Goal: Task Accomplishment & Management: Complete application form

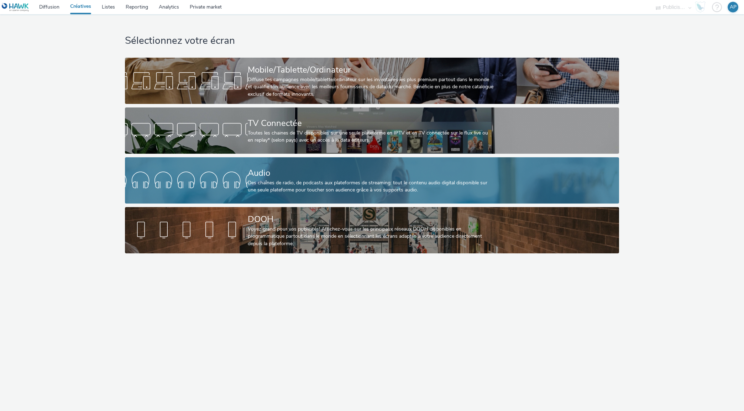
click at [154, 187] on div at bounding box center [186, 180] width 123 height 23
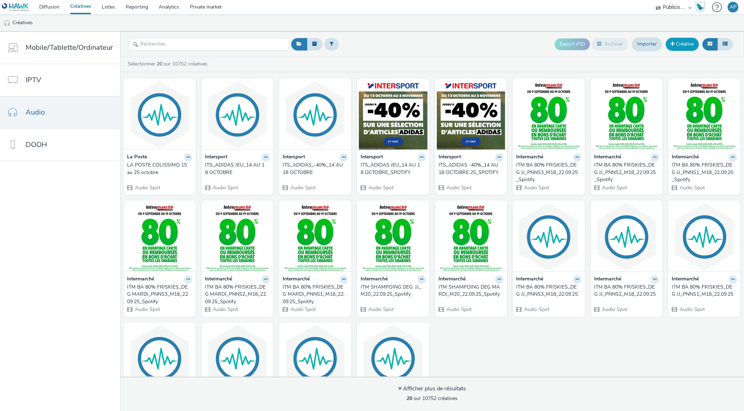
click at [678, 48] on link "Créative" at bounding box center [681, 44] width 33 height 13
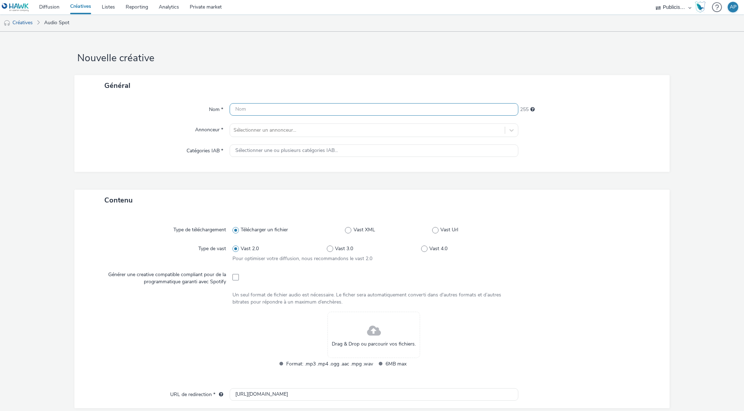
click at [285, 106] on input "text" at bounding box center [374, 109] width 289 height 12
type input "message colissimo spotify 15 au 25 octobre 2025"
click at [306, 139] on div "Nom * message colissimo spotify 15 au 25 octobre 2025 208 Annonceur * Sélection…" at bounding box center [371, 134] width 595 height 76
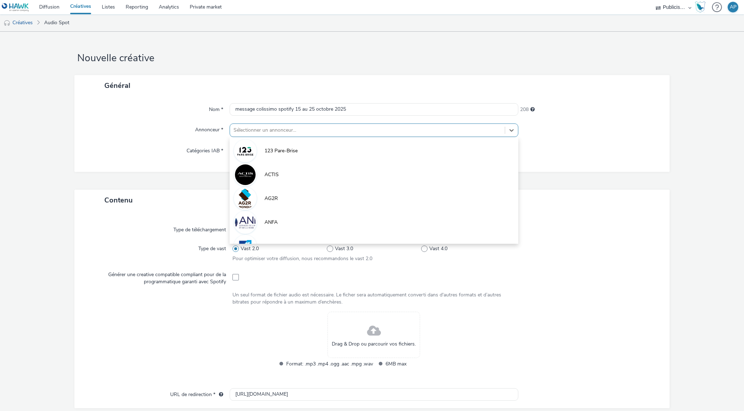
click at [306, 128] on div at bounding box center [367, 130] width 268 height 9
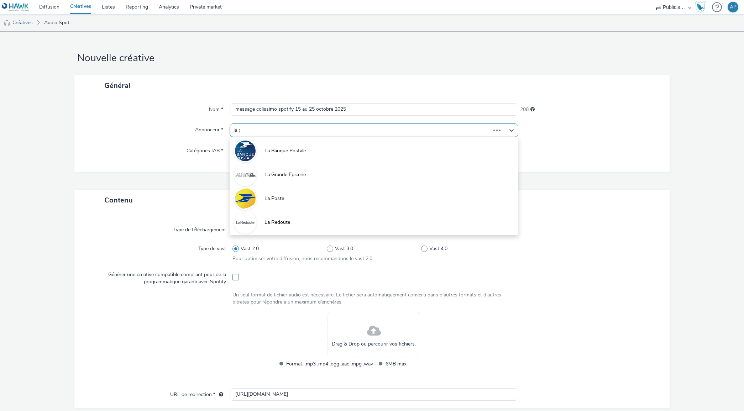
type input "la po"
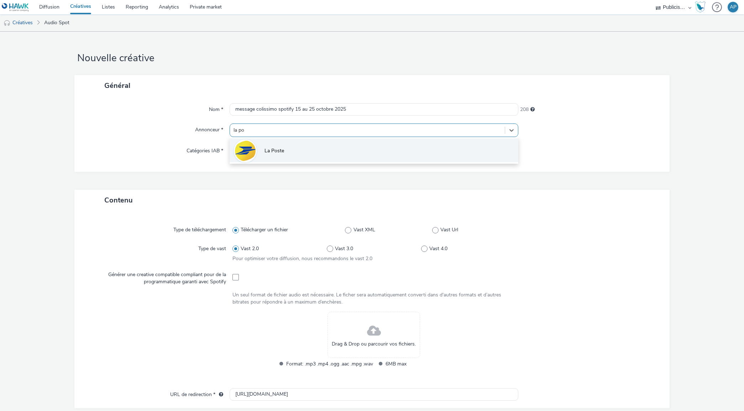
click at [311, 152] on li "La Poste" at bounding box center [374, 150] width 289 height 24
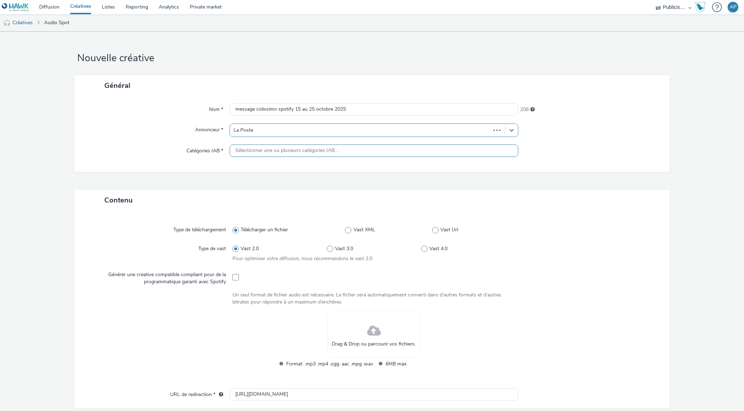
type input "[URL][DOMAIN_NAME]"
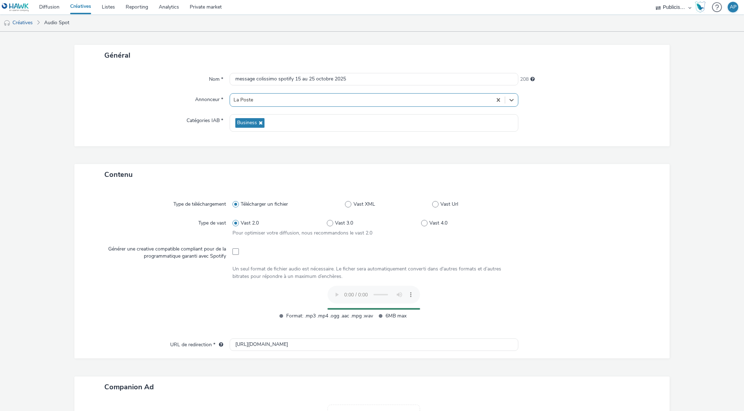
scroll to position [44, 0]
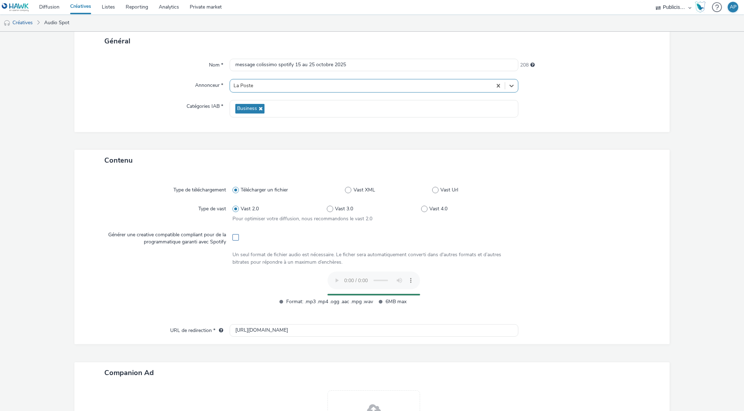
click at [232, 238] on span at bounding box center [235, 237] width 6 height 6
checkbox input "true"
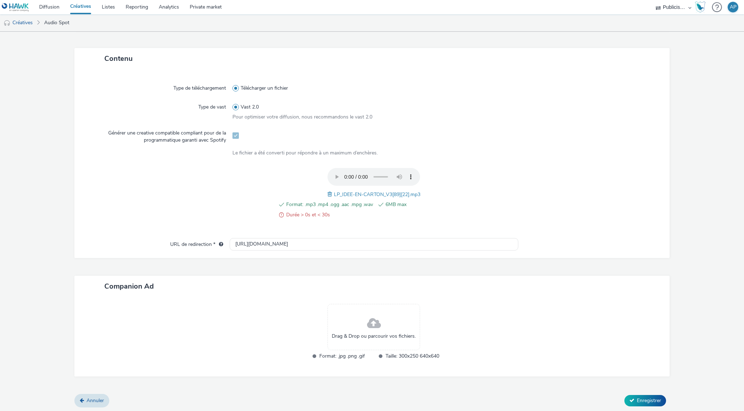
scroll to position [147, 0]
click at [281, 238] on input "[URL][DOMAIN_NAME]" at bounding box center [374, 244] width 289 height 12
paste input "s://[DOMAIN_NAME][URL]"
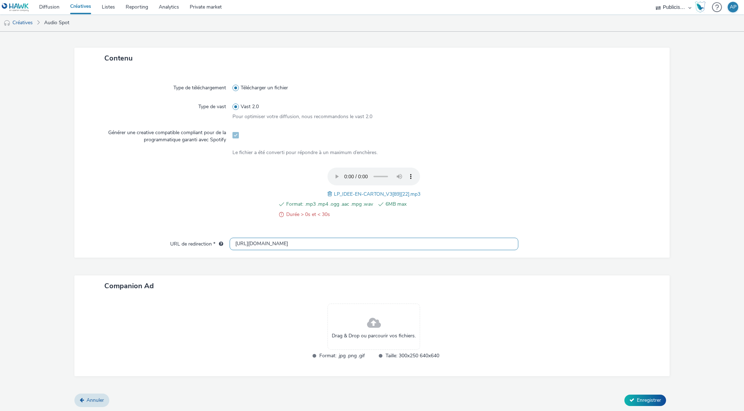
type input "[URL][DOMAIN_NAME]"
click at [278, 241] on input "[URL][DOMAIN_NAME]" at bounding box center [374, 244] width 289 height 12
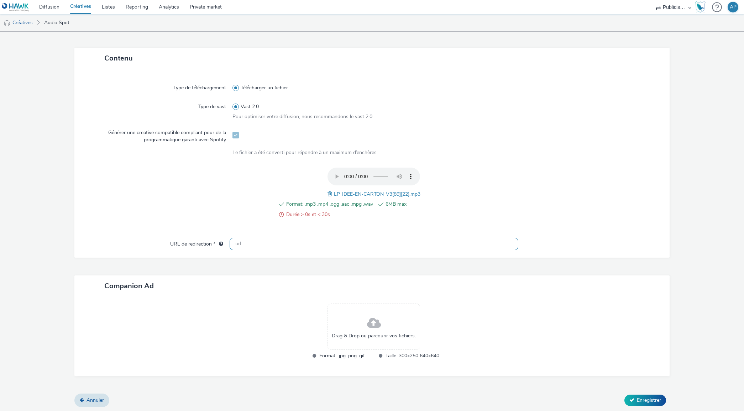
scroll to position [0, 0]
click at [293, 241] on input "text" at bounding box center [374, 244] width 289 height 12
paste input "Promotions sur les emballages [GEOGRAPHIC_DATA] | La Poste - La Poste"
type input "Promotions sur les emballages [GEOGRAPHIC_DATA] | La Poste - La Poste"
click at [364, 241] on input "Promotions sur les emballages [GEOGRAPHIC_DATA] | La Poste - La Poste" at bounding box center [374, 244] width 289 height 12
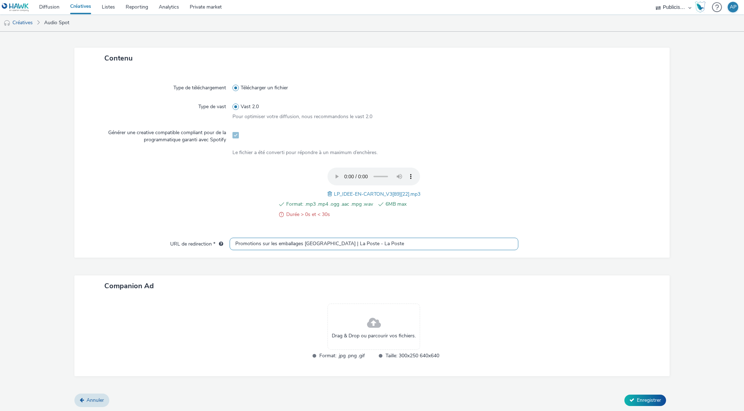
click at [404, 243] on input "Promotions sur les emballages [GEOGRAPHIC_DATA] | La Poste - La Poste" at bounding box center [374, 244] width 289 height 12
drag, startPoint x: 404, startPoint y: 243, endPoint x: 170, endPoint y: 246, distance: 234.2
click at [170, 246] on div "URL de redirection * Promotions sur les emballages [GEOGRAPHIC_DATA] | La Poste…" at bounding box center [371, 244] width 581 height 13
click at [273, 244] on input "text" at bounding box center [374, 244] width 289 height 12
paste input "[URL][DOMAIN_NAME]"
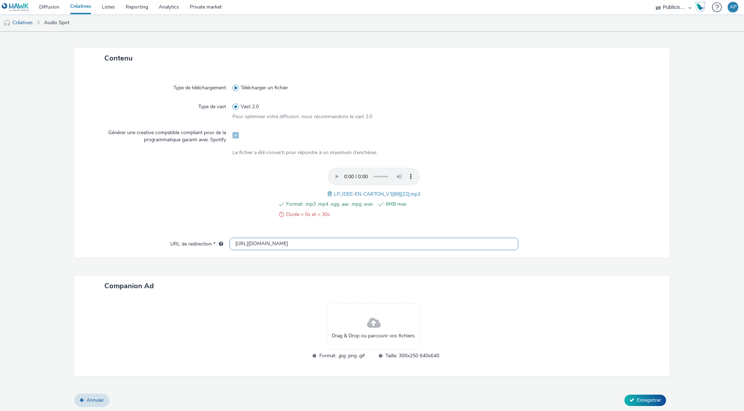
type input "[URL][DOMAIN_NAME]"
click at [206, 191] on div at bounding box center [159, 197] width 145 height 59
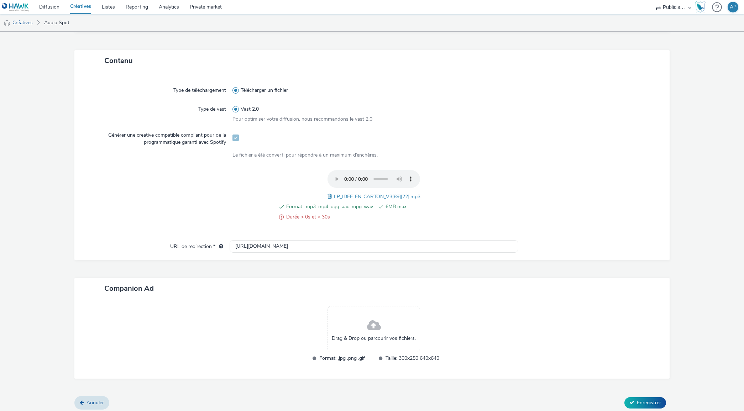
scroll to position [147, 0]
click at [629, 398] on icon at bounding box center [631, 400] width 5 height 5
